Goal: Find specific fact: Find specific fact

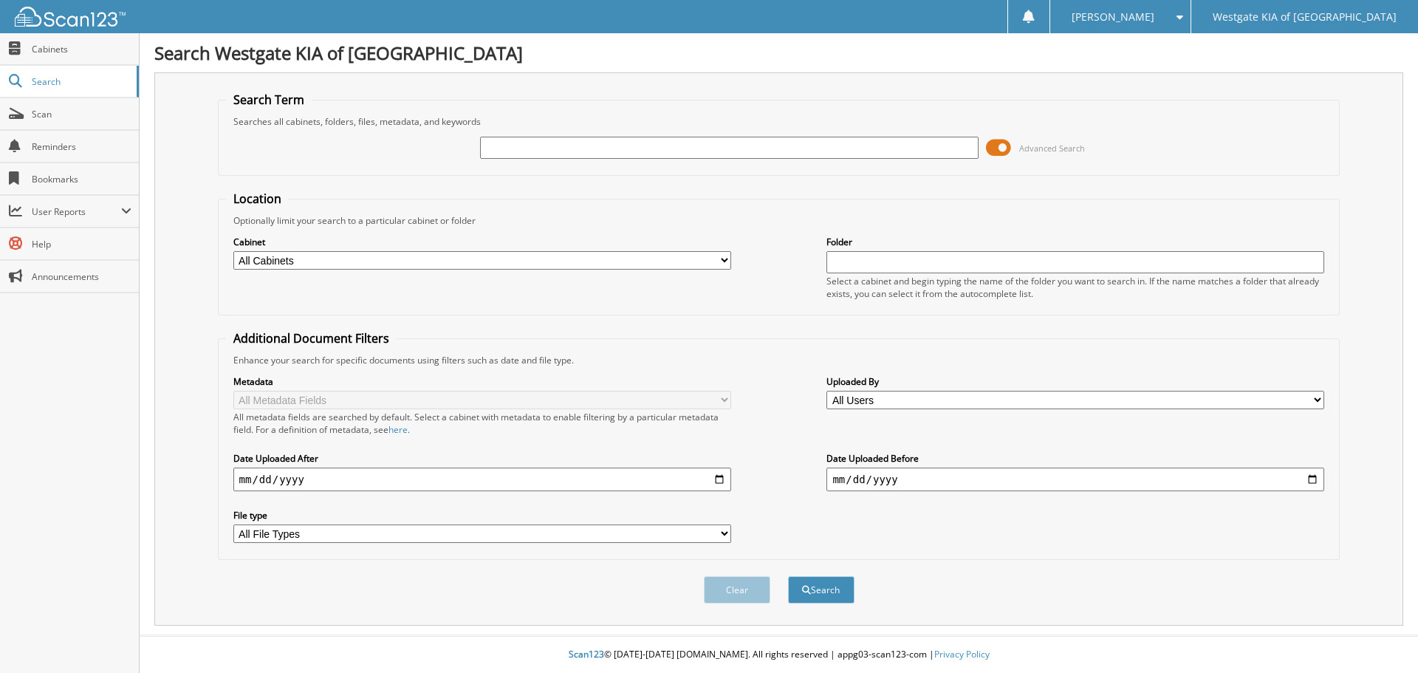
click at [732, 149] on input "text" at bounding box center [729, 148] width 498 height 22
type input "5656343"
click at [838, 578] on button "Search" at bounding box center [821, 589] width 66 height 27
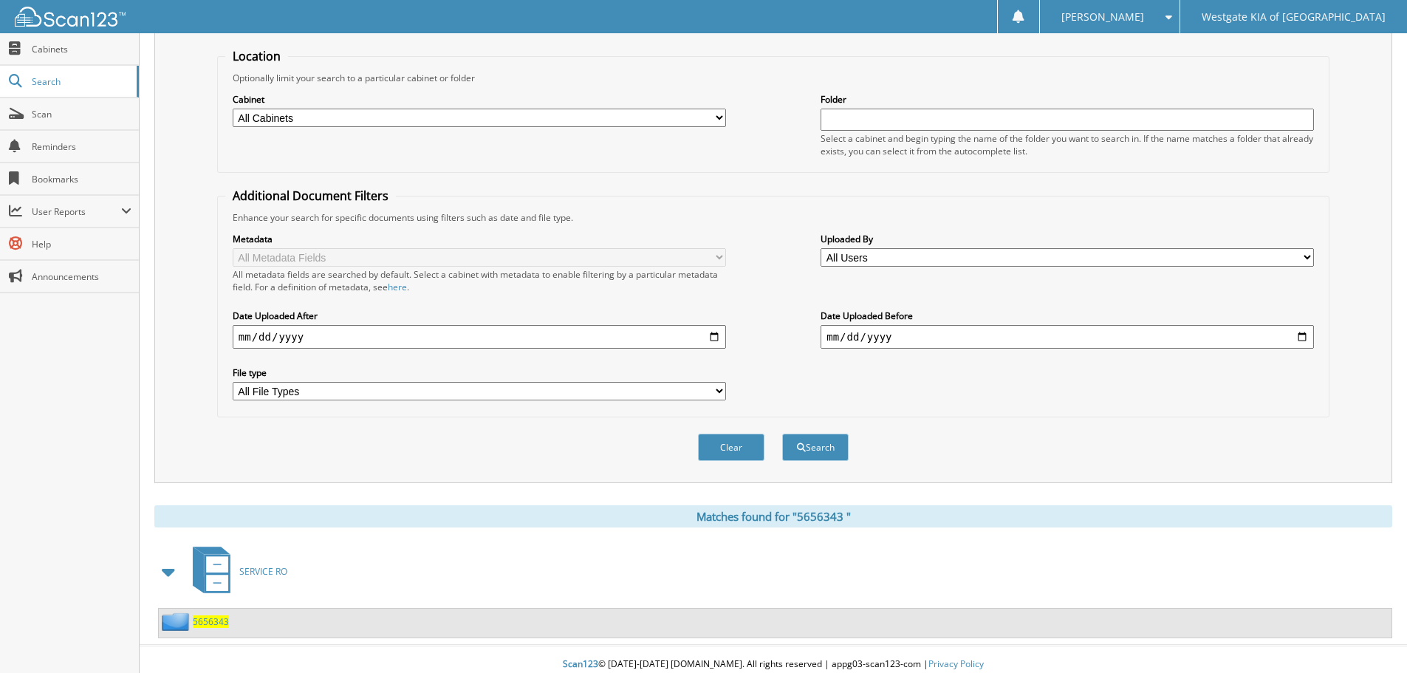
scroll to position [153, 0]
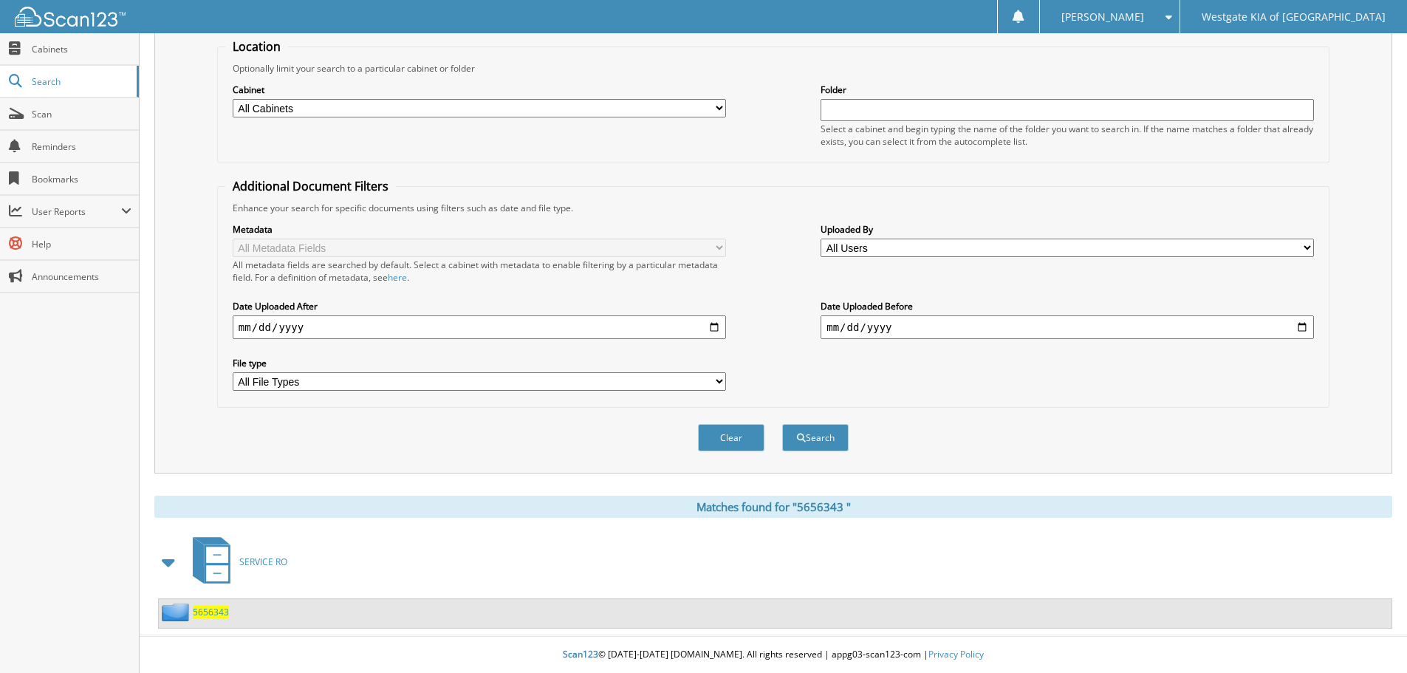
click at [222, 612] on span "5 6 5 6 3 4 3" at bounding box center [211, 612] width 36 height 13
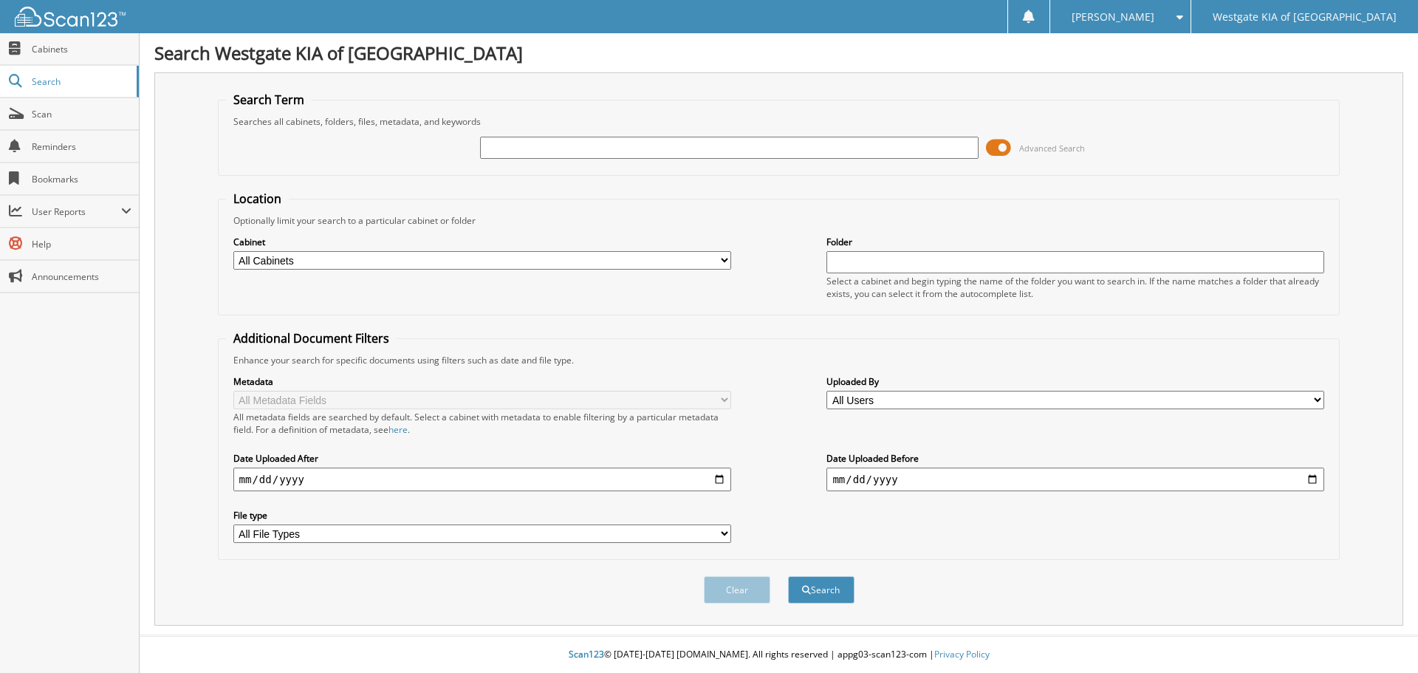
click at [611, 149] on input "text" at bounding box center [729, 148] width 498 height 22
type input "5655580"
click at [812, 584] on button "Search" at bounding box center [821, 589] width 66 height 27
